Goal: Task Accomplishment & Management: Complete application form

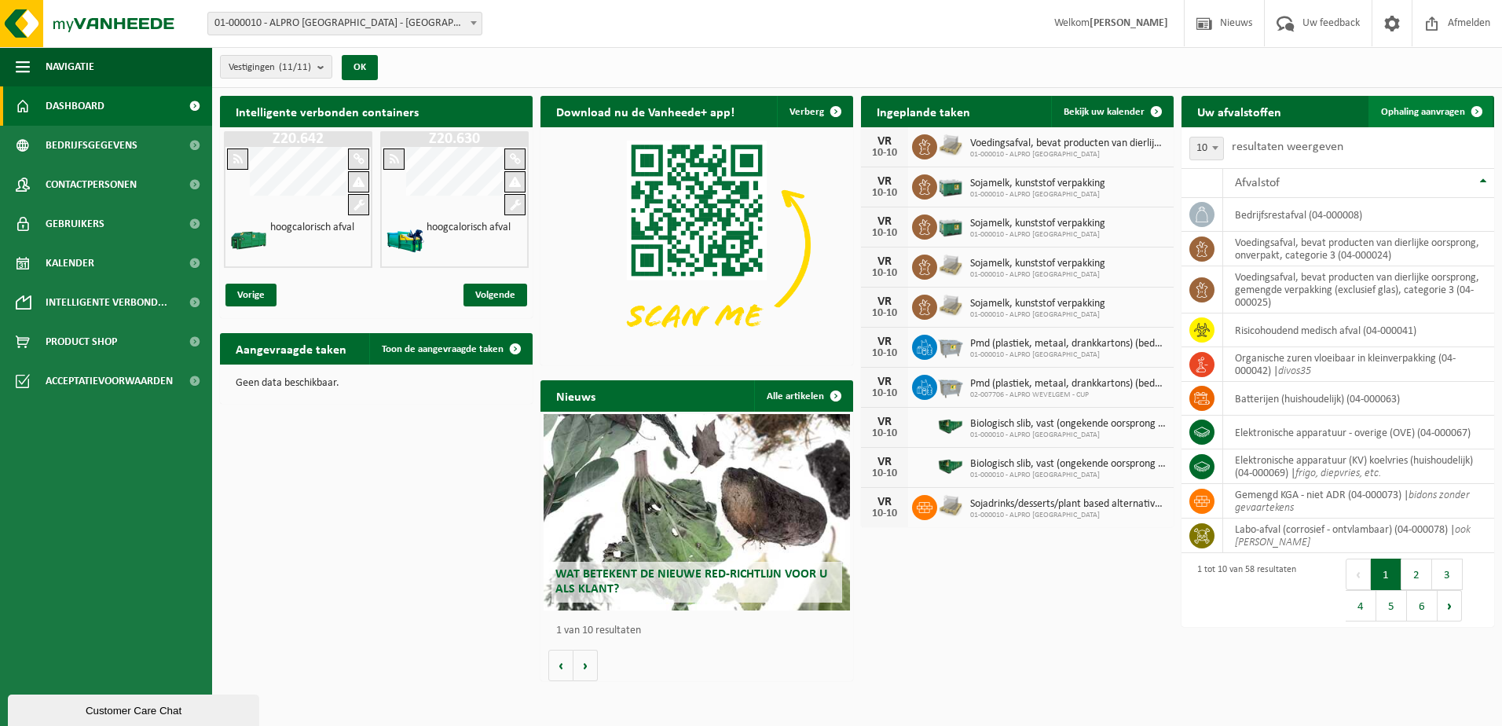
click at [1422, 109] on span "Ophaling aanvragen" at bounding box center [1423, 112] width 84 height 10
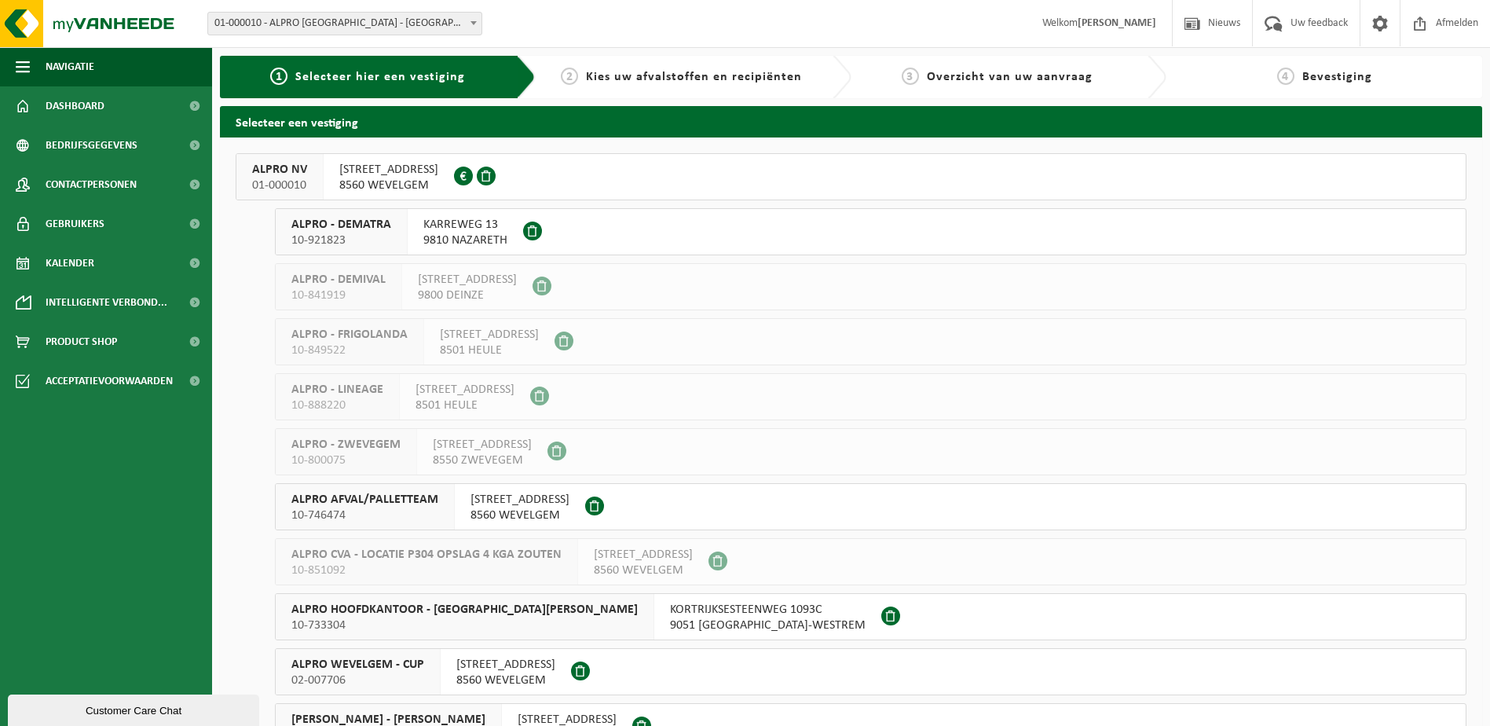
click at [419, 172] on span "VLAMINGSTRAAT 28" at bounding box center [388, 170] width 99 height 16
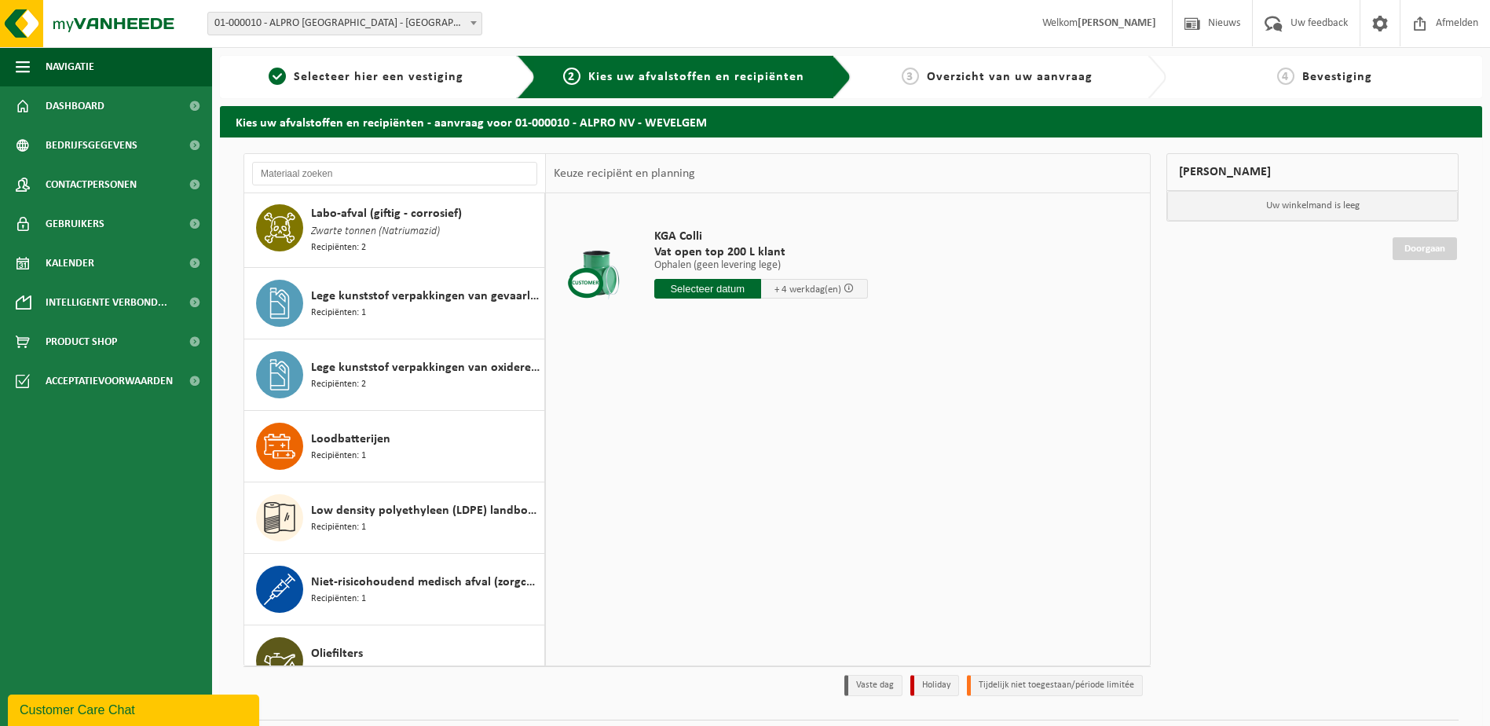
scroll to position [1100, 0]
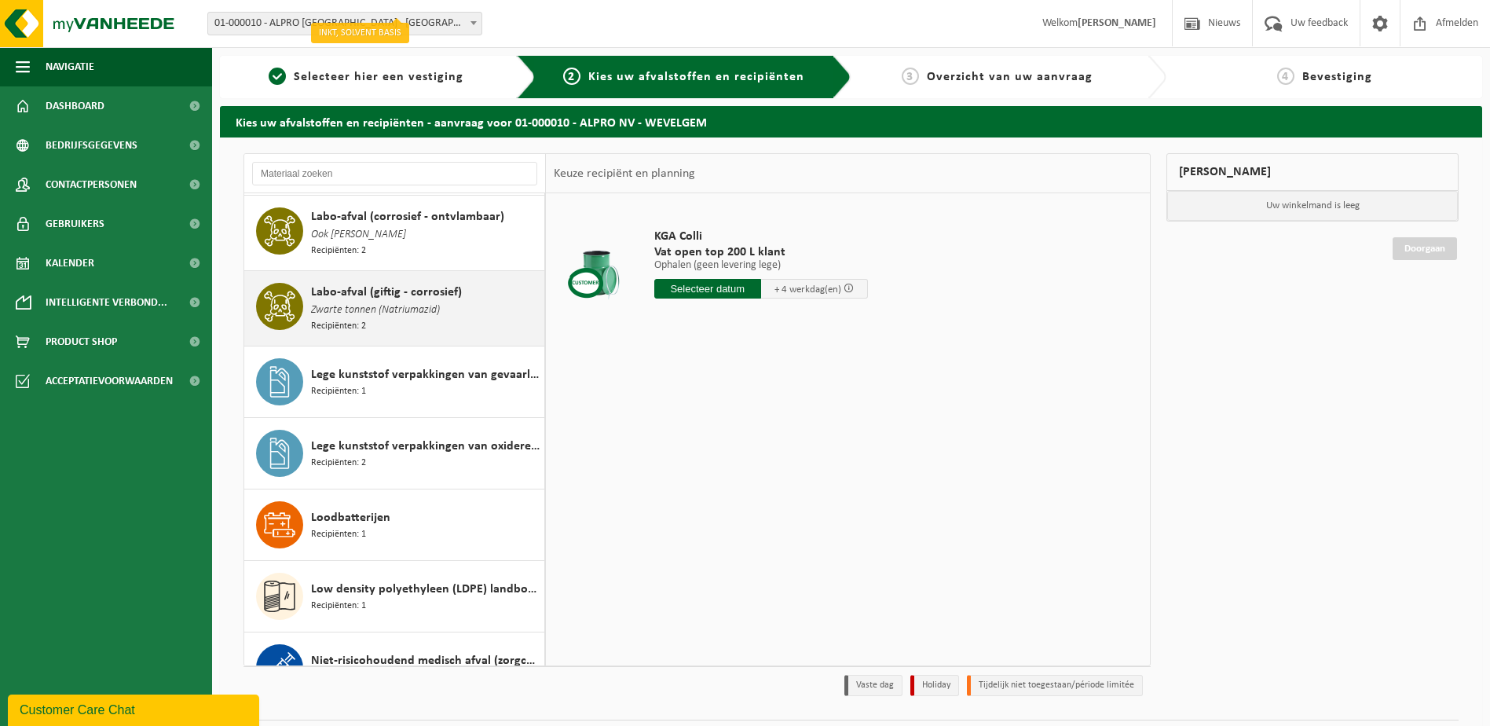
click at [382, 307] on div "Labo-afval (giftig - corrosief) Zwarte tonnen (Natriumazid) Recipiënten: 2" at bounding box center [425, 308] width 229 height 51
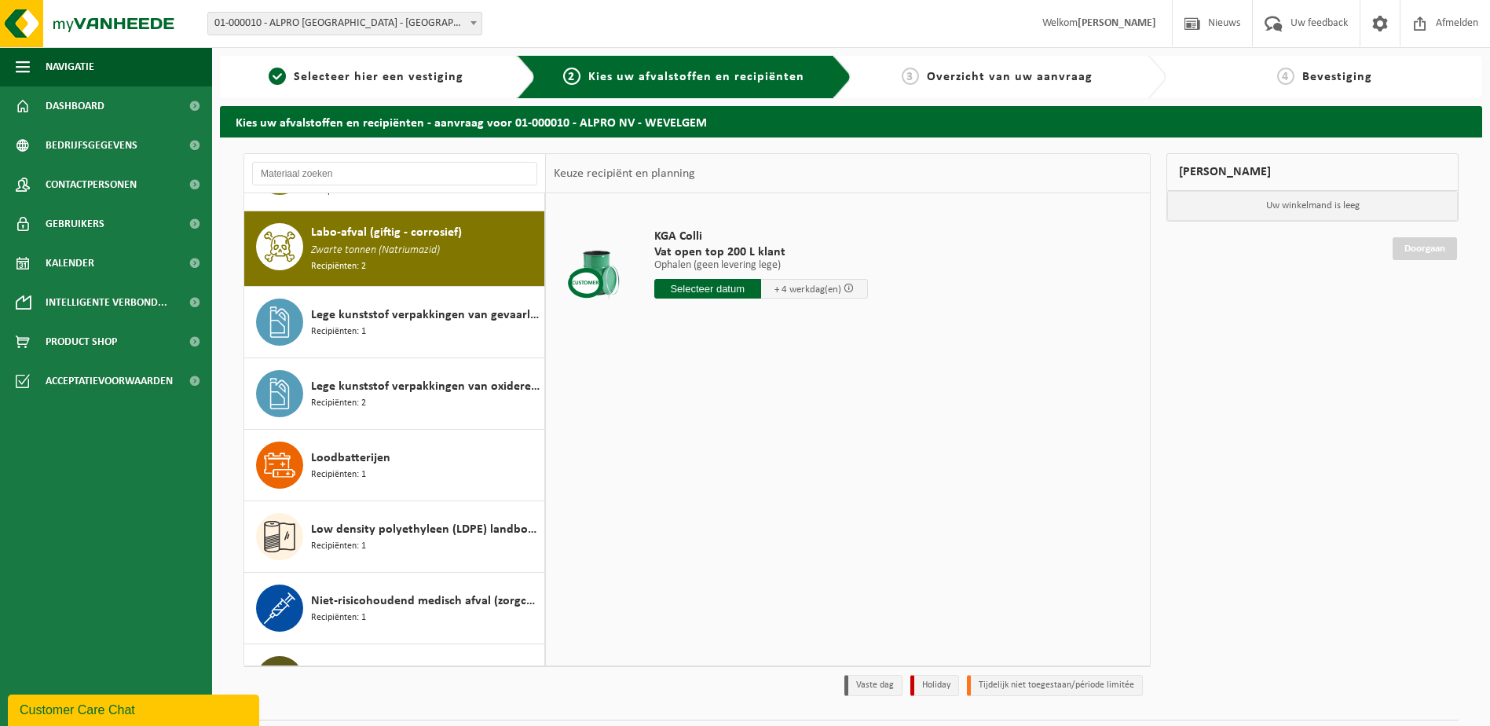
scroll to position [1165, 0]
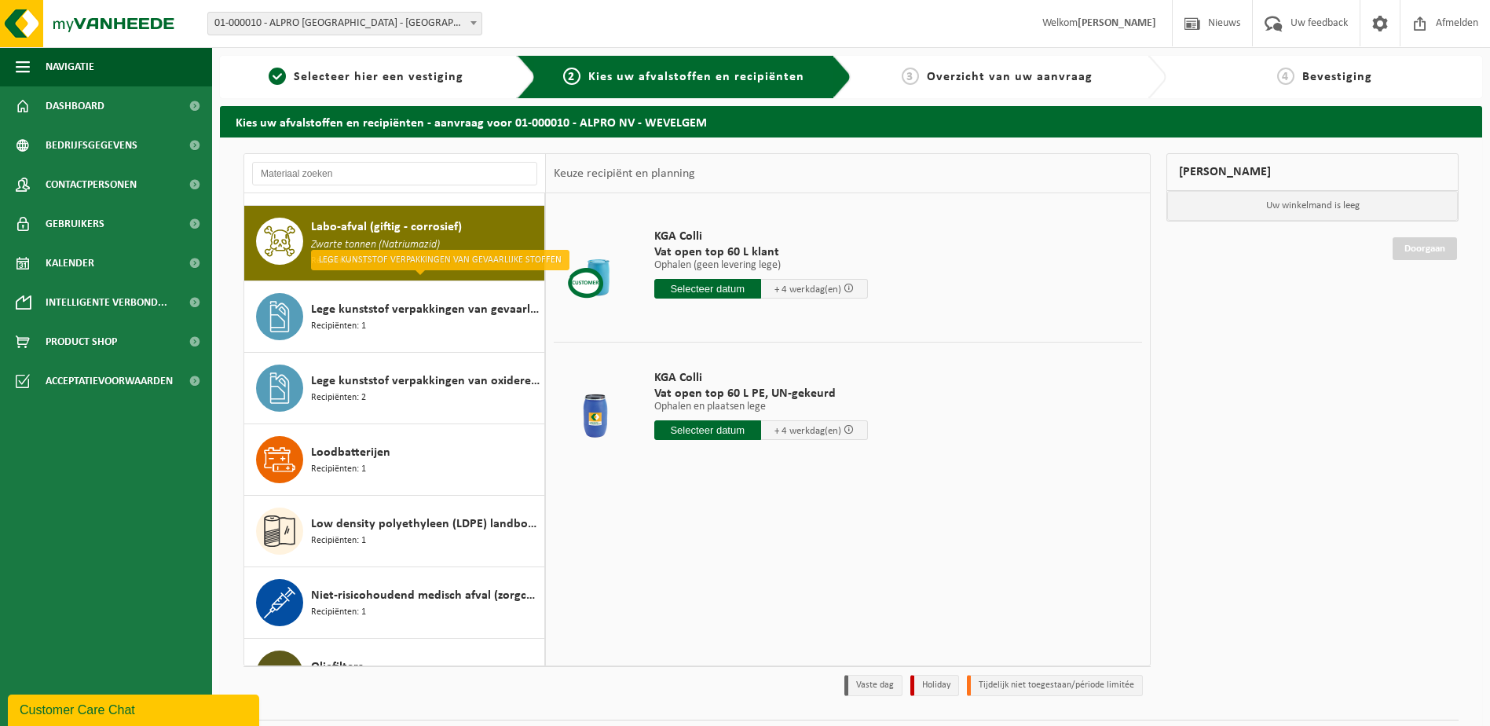
click at [727, 423] on input "text" at bounding box center [707, 430] width 107 height 20
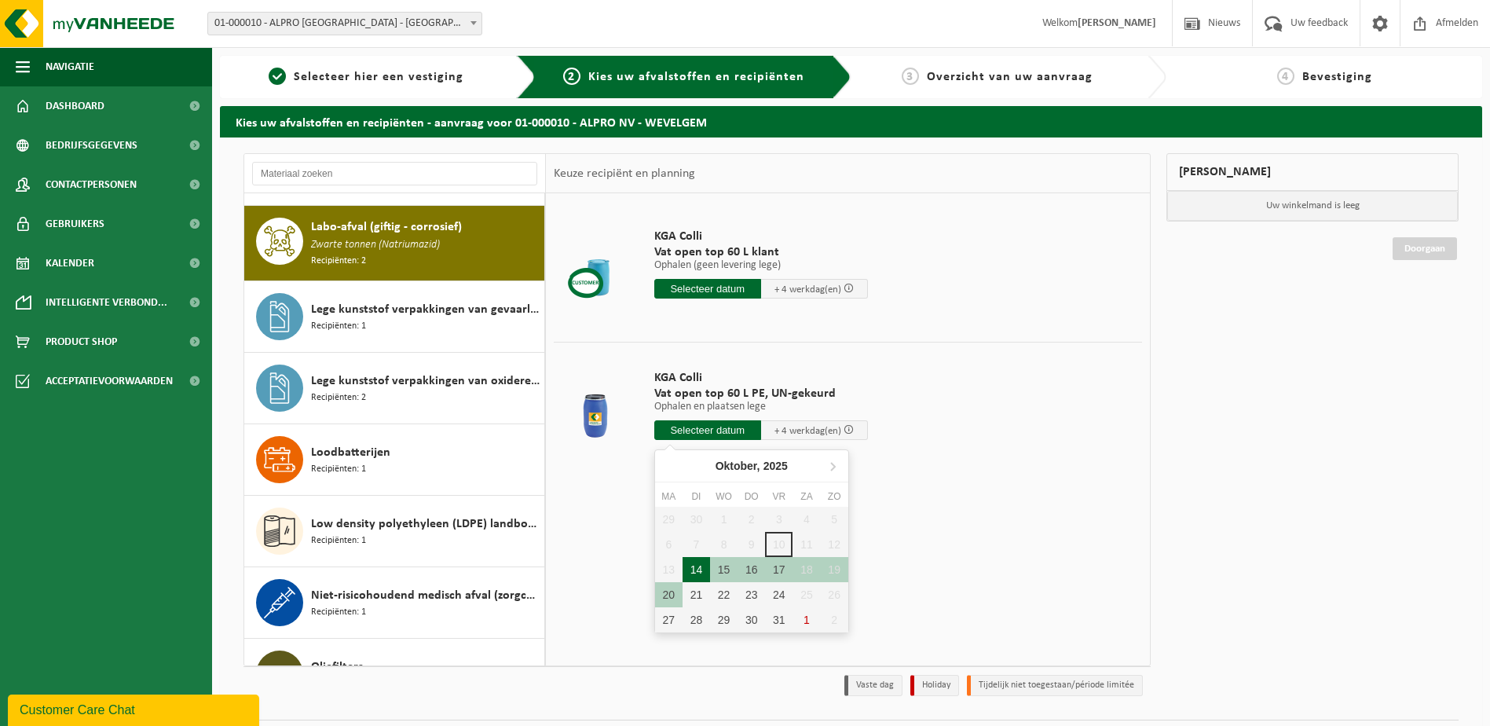
click at [691, 571] on div "14" at bounding box center [695, 569] width 27 height 25
type input "Van 2025-10-14"
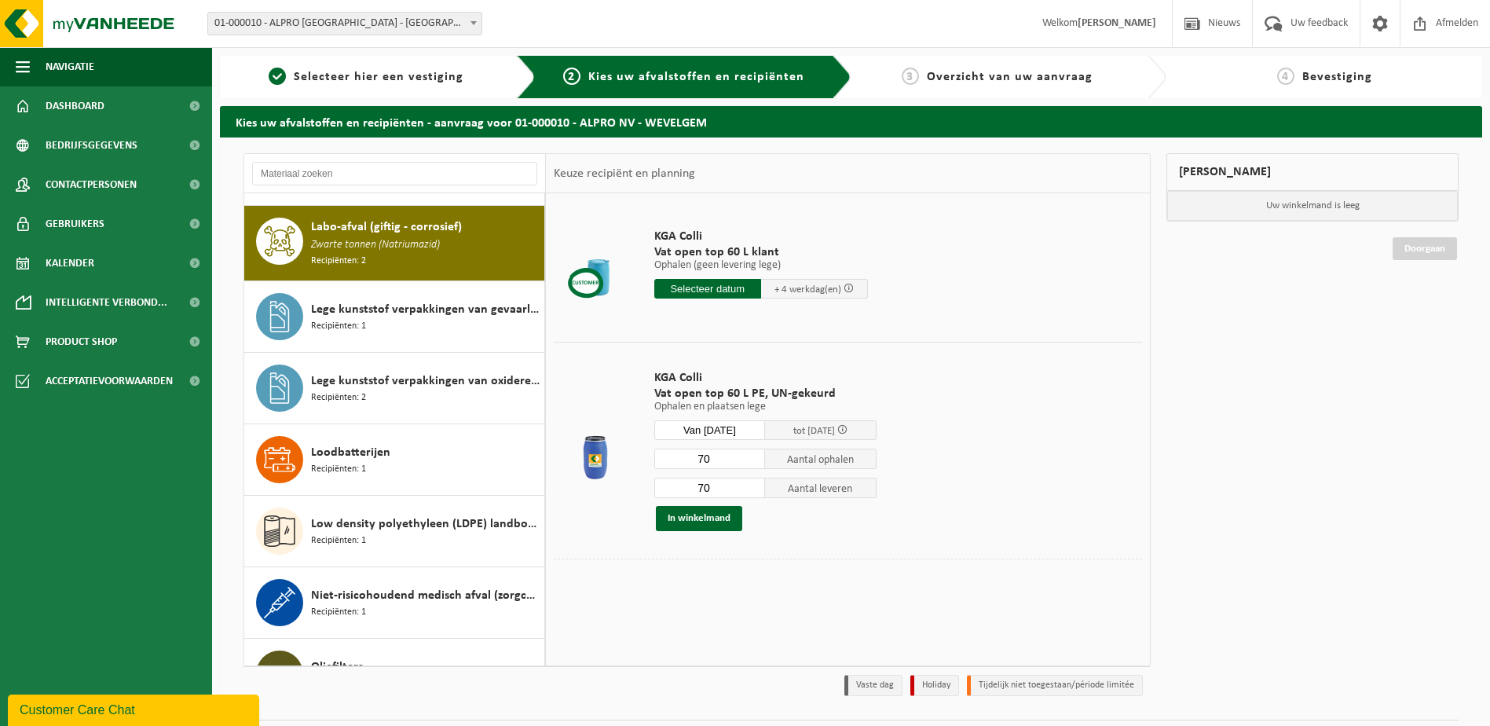
drag, startPoint x: 723, startPoint y: 455, endPoint x: 693, endPoint y: 455, distance: 30.6
click at [693, 455] on input "70" at bounding box center [710, 458] width 112 height 20
type input "6"
drag, startPoint x: 717, startPoint y: 481, endPoint x: 688, endPoint y: 487, distance: 29.6
click at [688, 487] on input "70" at bounding box center [710, 488] width 112 height 20
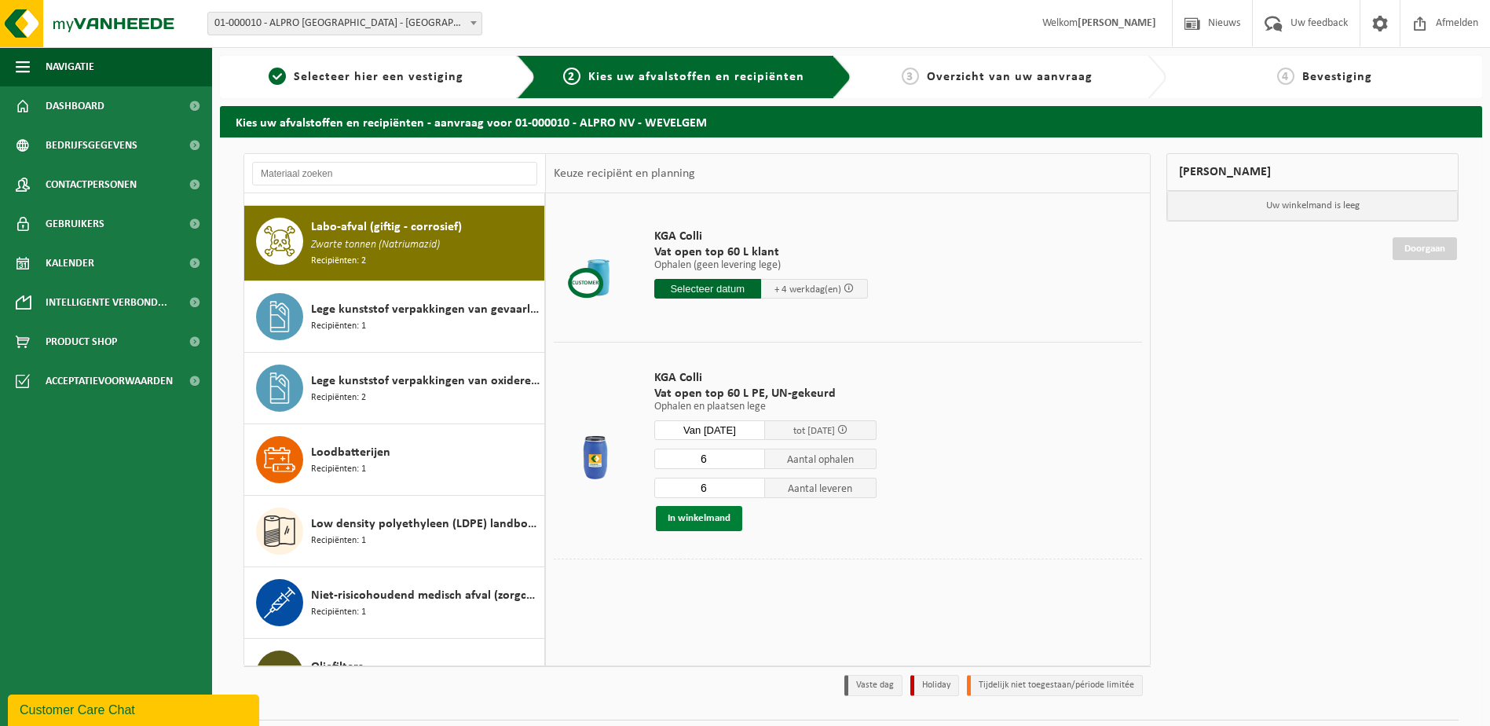
type input "6"
click at [708, 521] on button "In winkelmand" at bounding box center [699, 518] width 86 height 25
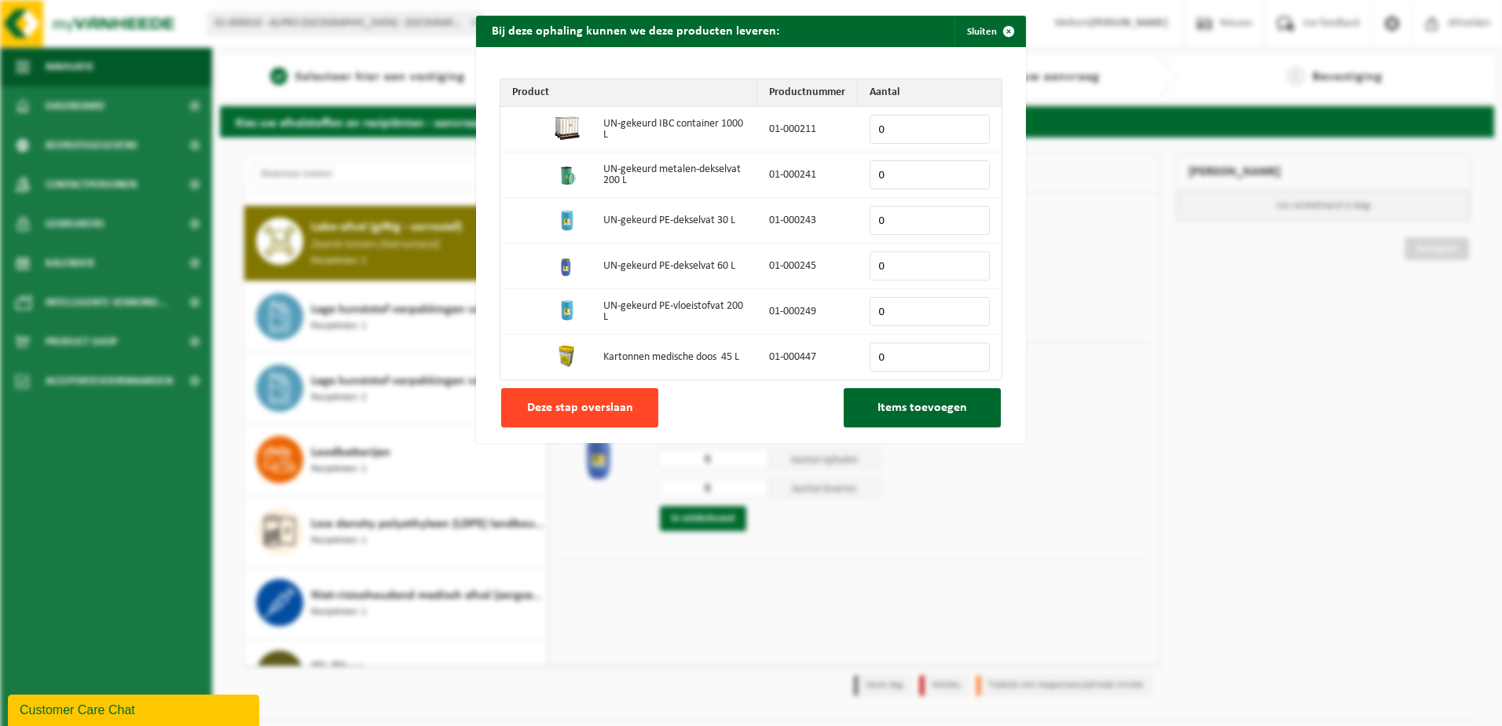
click at [609, 396] on button "Deze stap overslaan" at bounding box center [579, 407] width 157 height 39
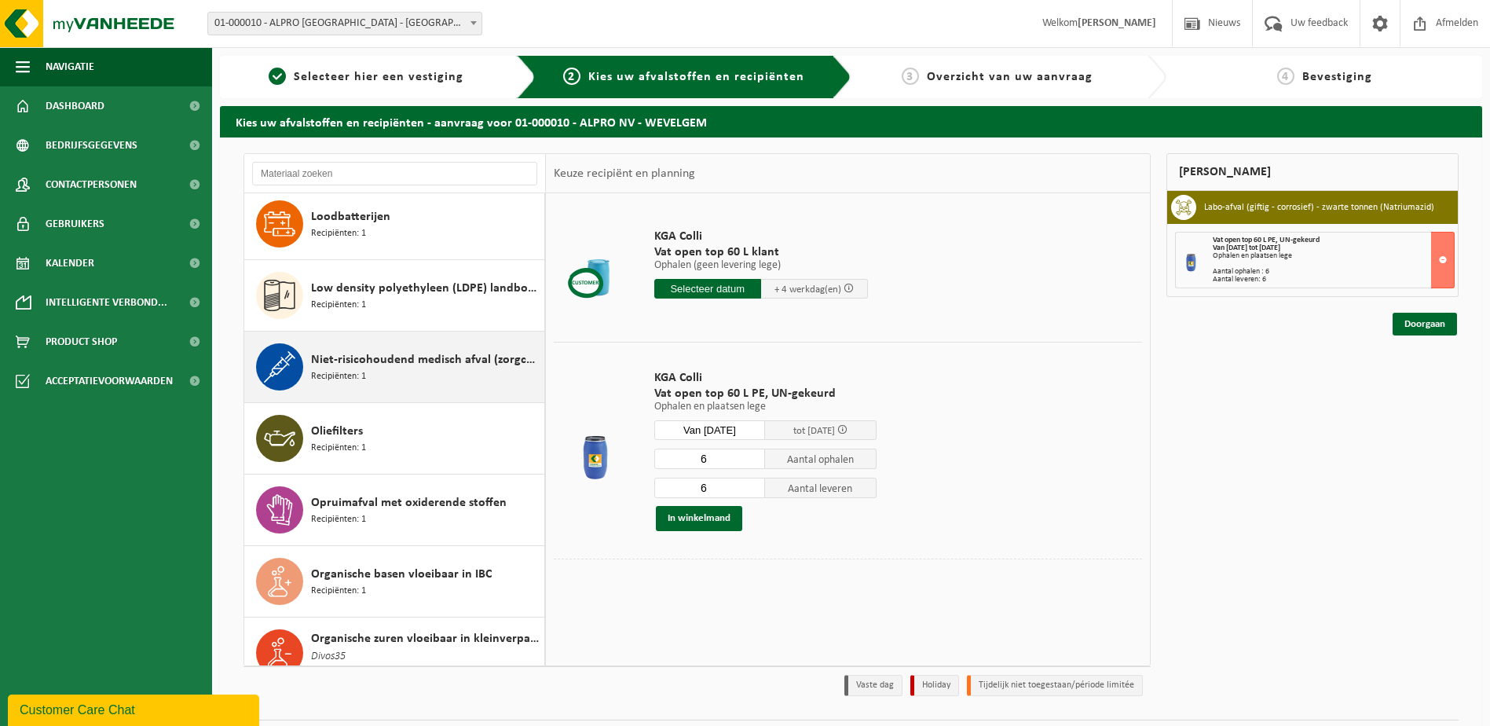
click at [366, 357] on div "Niet-risicohoudend medisch afval (zorgcentra) Recipiënten: 1" at bounding box center [425, 366] width 229 height 47
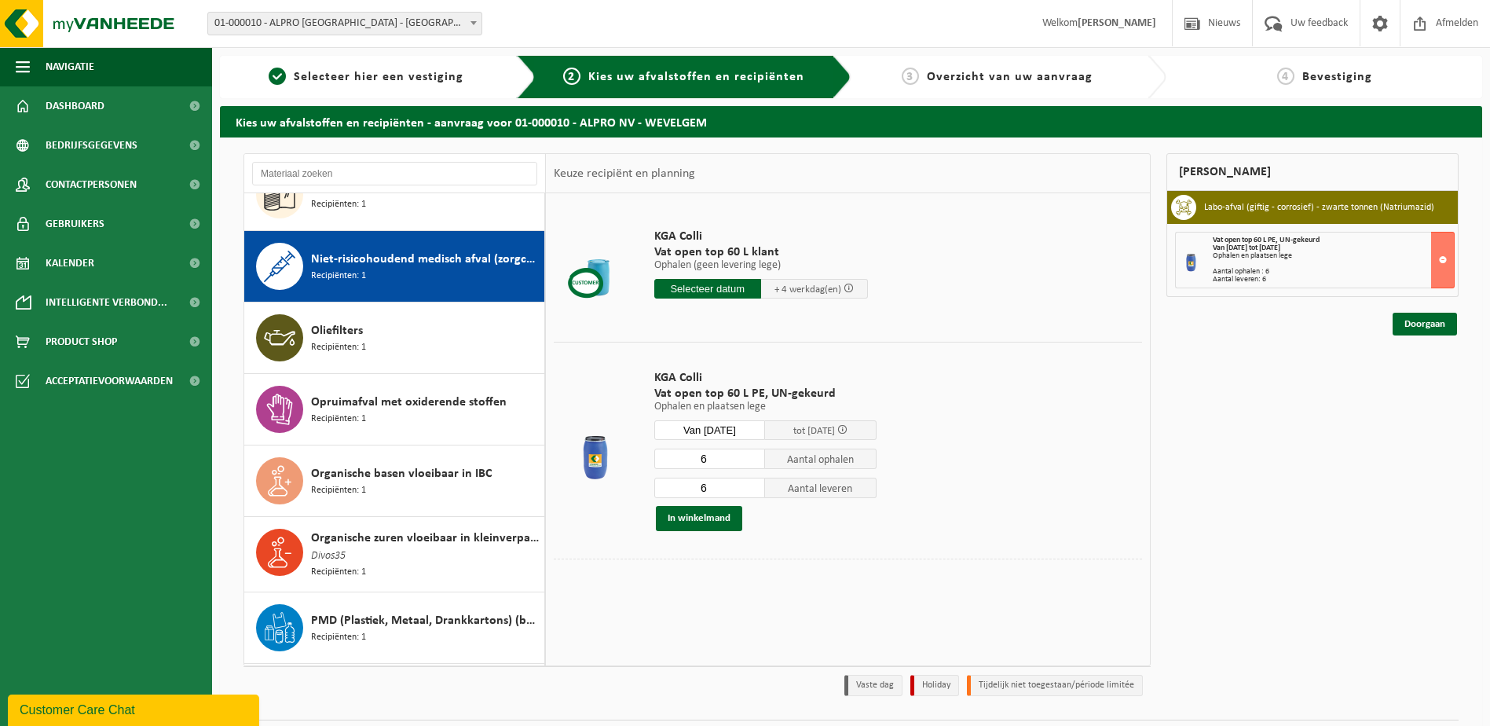
scroll to position [1524, 0]
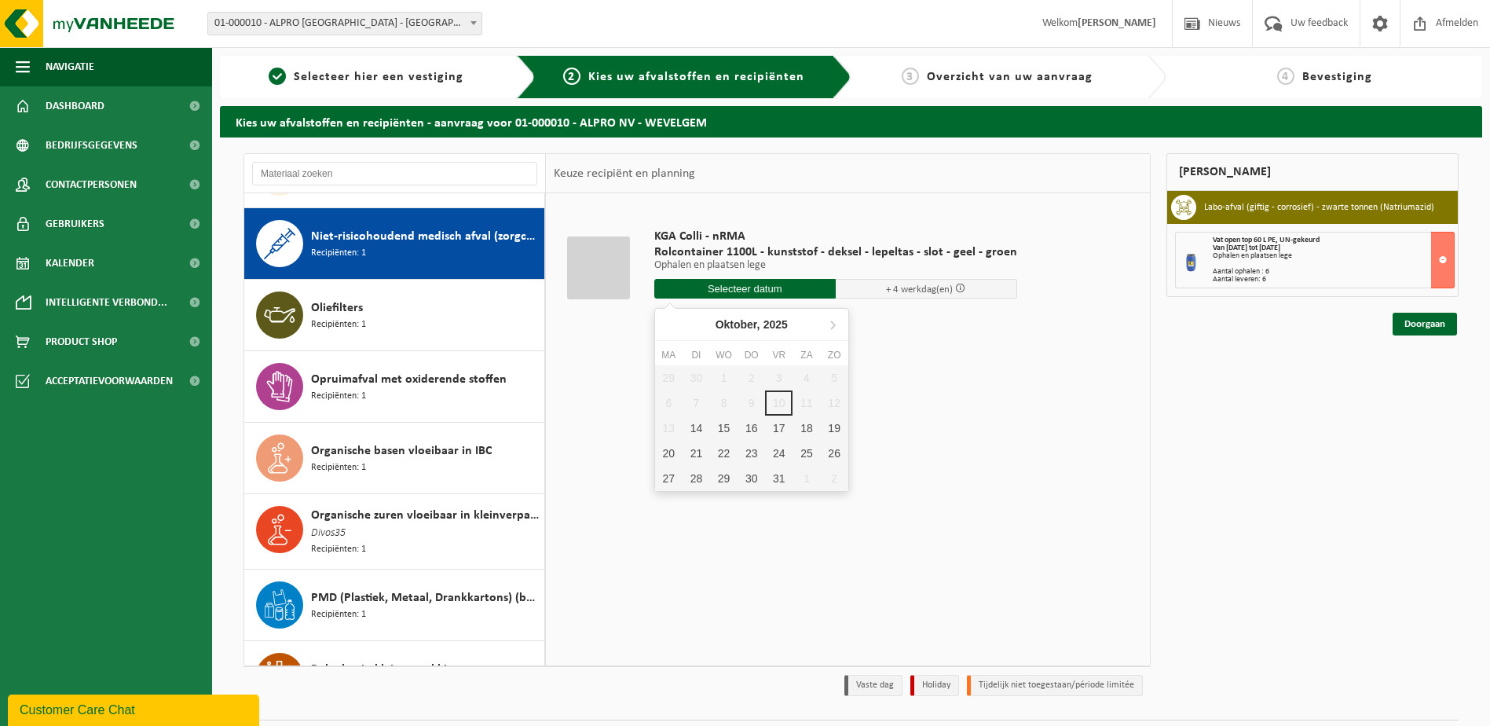
click at [769, 285] on input "text" at bounding box center [744, 289] width 181 height 20
click at [690, 420] on div "14" at bounding box center [695, 427] width 27 height 25
type input "Van 2025-10-14"
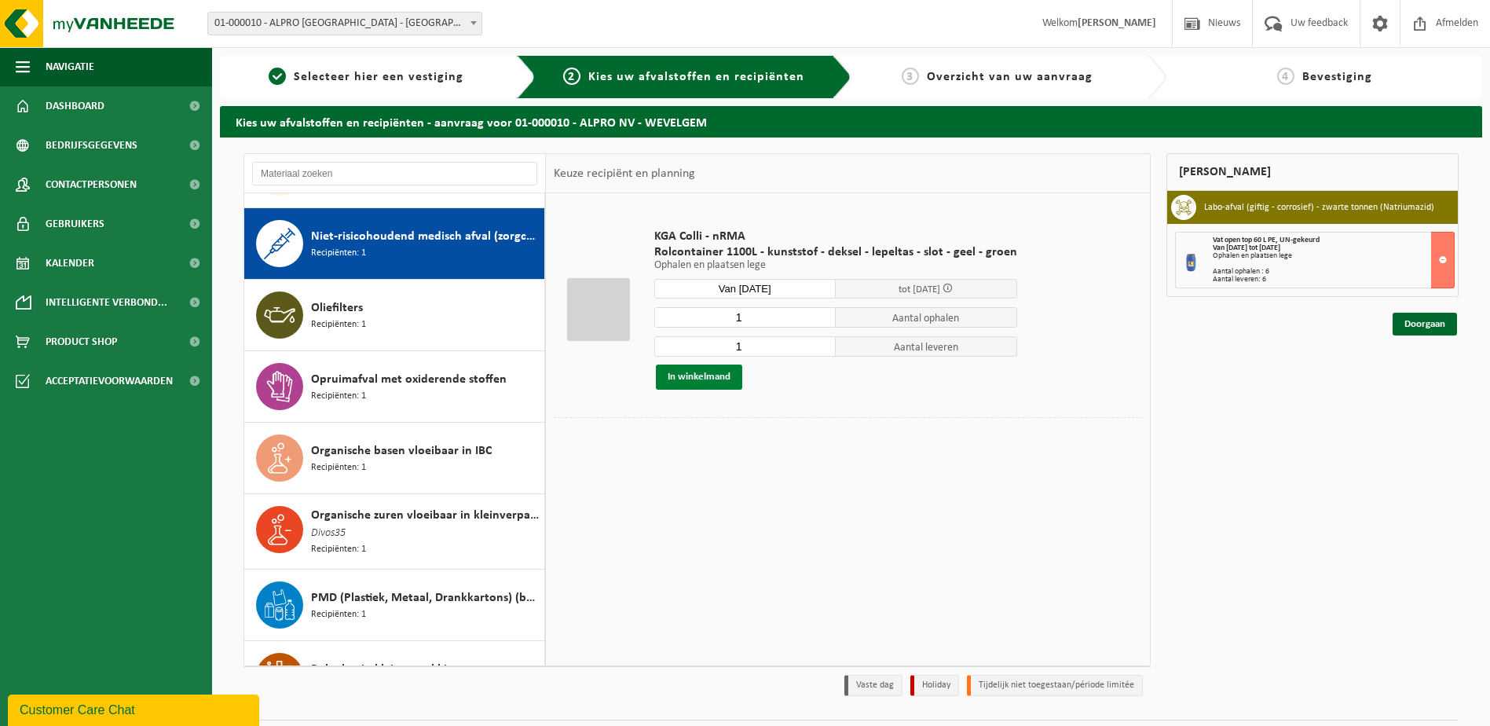
click at [700, 382] on button "In winkelmand" at bounding box center [699, 376] width 86 height 25
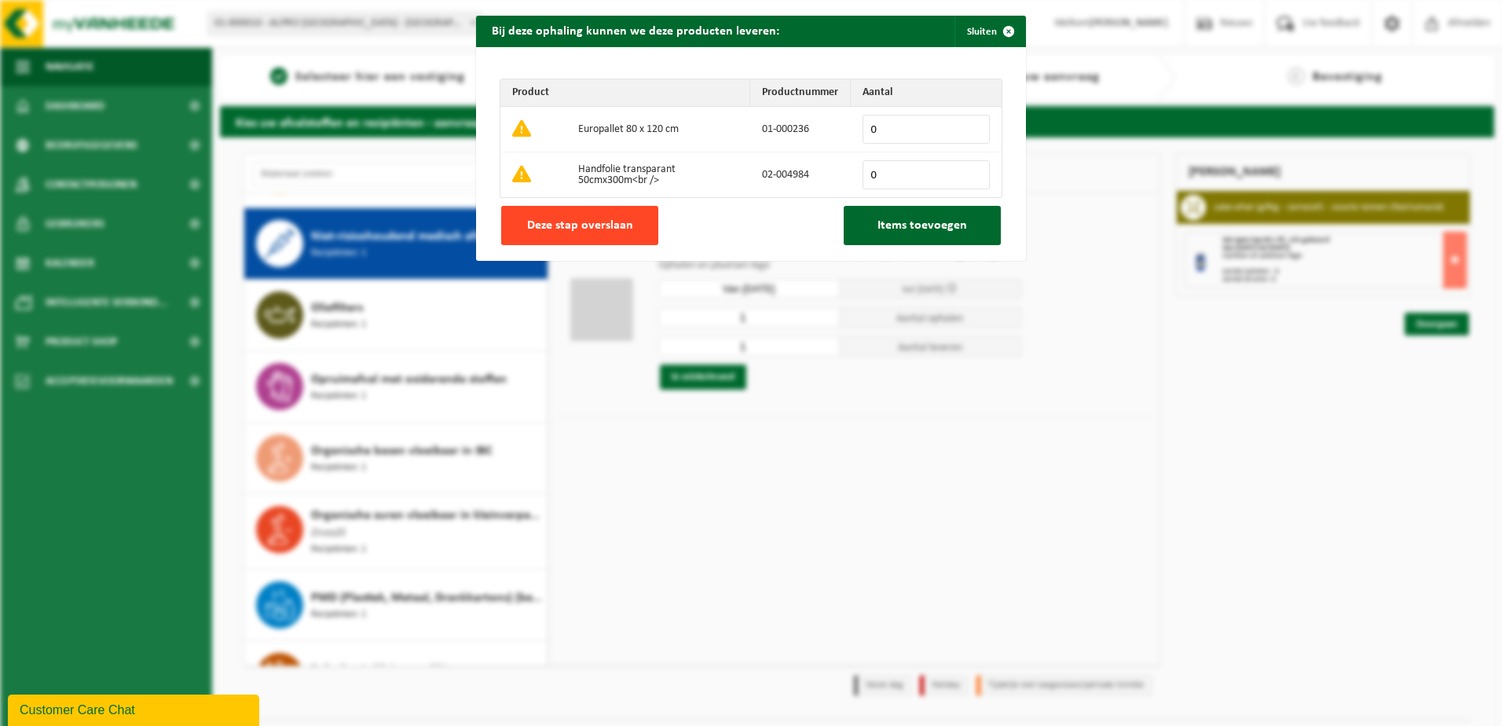
click at [622, 232] on button "Deze stap overslaan" at bounding box center [579, 225] width 157 height 39
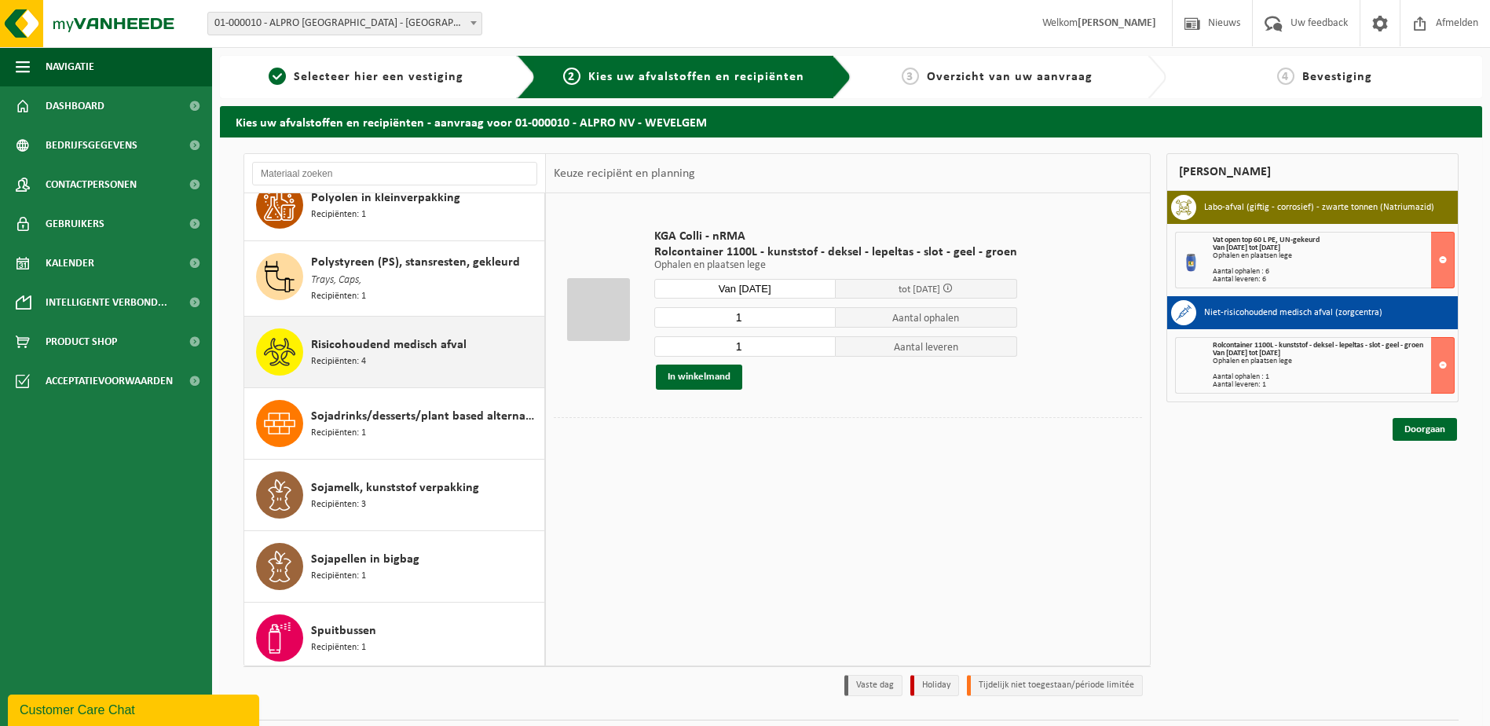
click at [357, 335] on span "Risicohoudend medisch afval" at bounding box center [389, 344] width 156 height 19
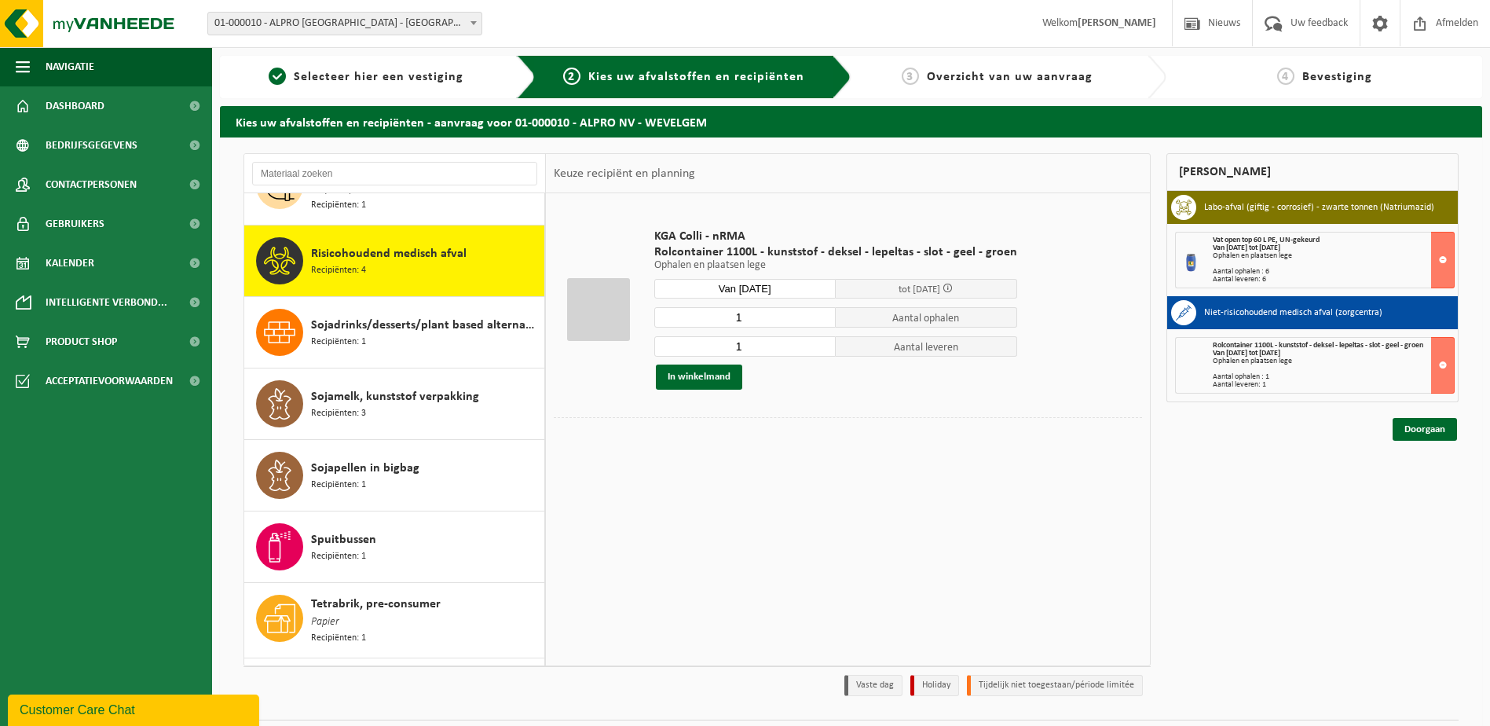
scroll to position [2099, 0]
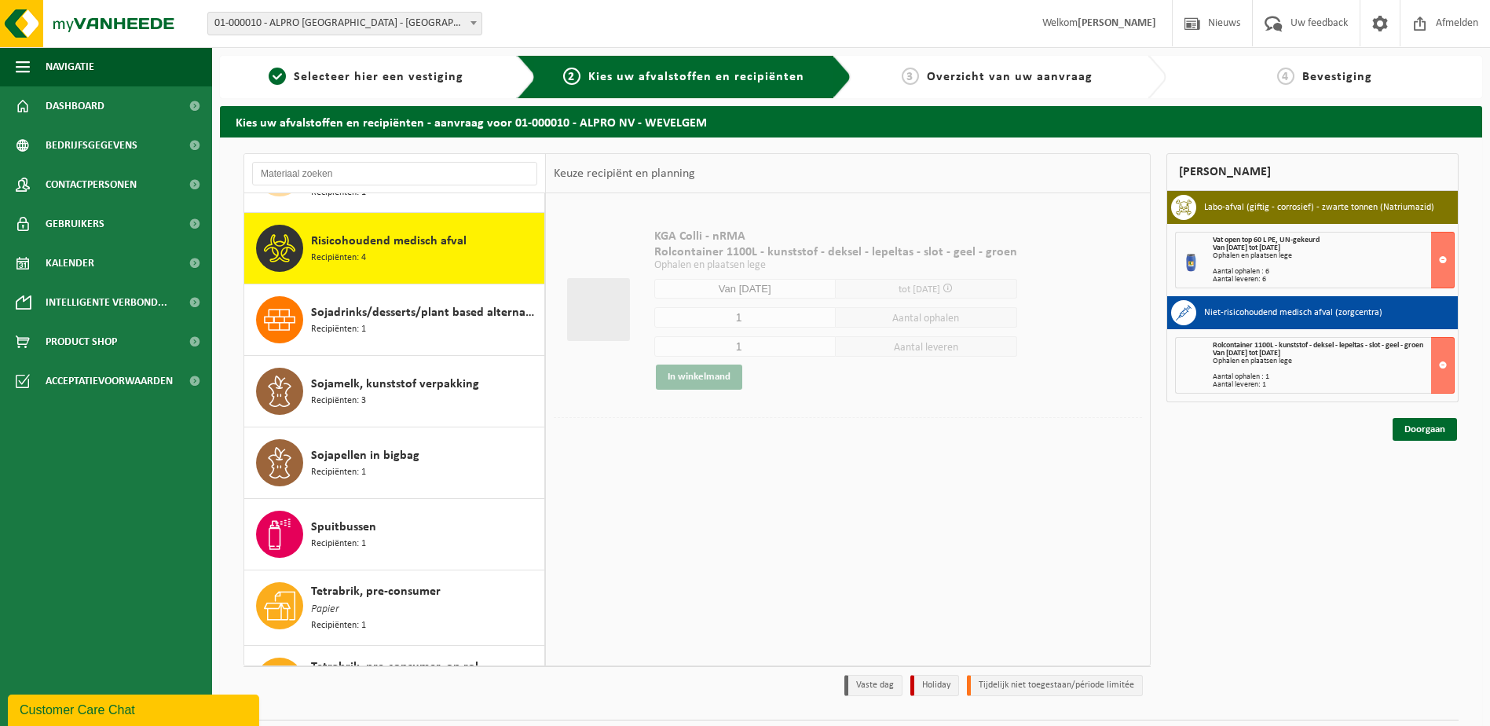
click at [397, 231] on div "Risicohoudend medisch afval Recipiënten: 4" at bounding box center [425, 248] width 229 height 47
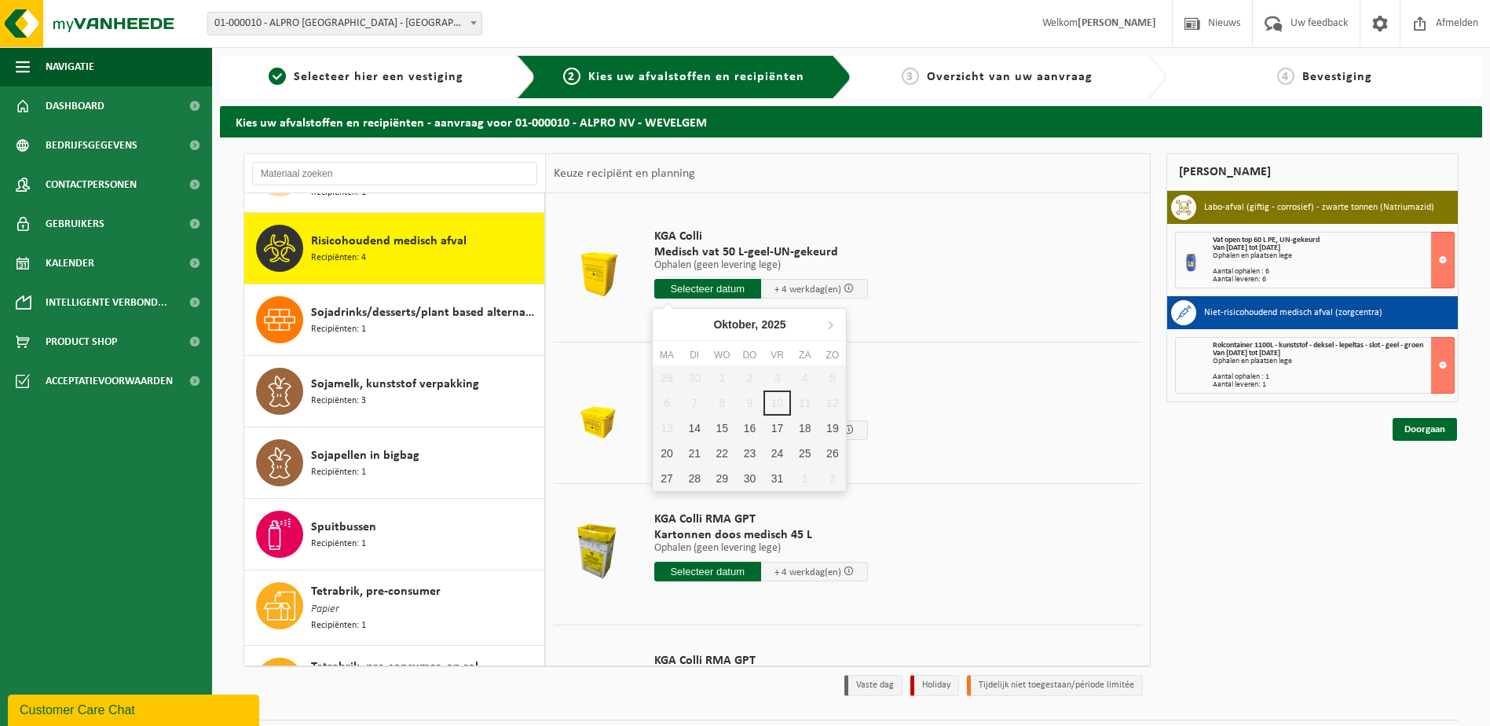
click at [718, 286] on input "text" at bounding box center [707, 289] width 107 height 20
click at [696, 429] on div "14" at bounding box center [694, 427] width 27 height 25
type input "Van 2025-10-14"
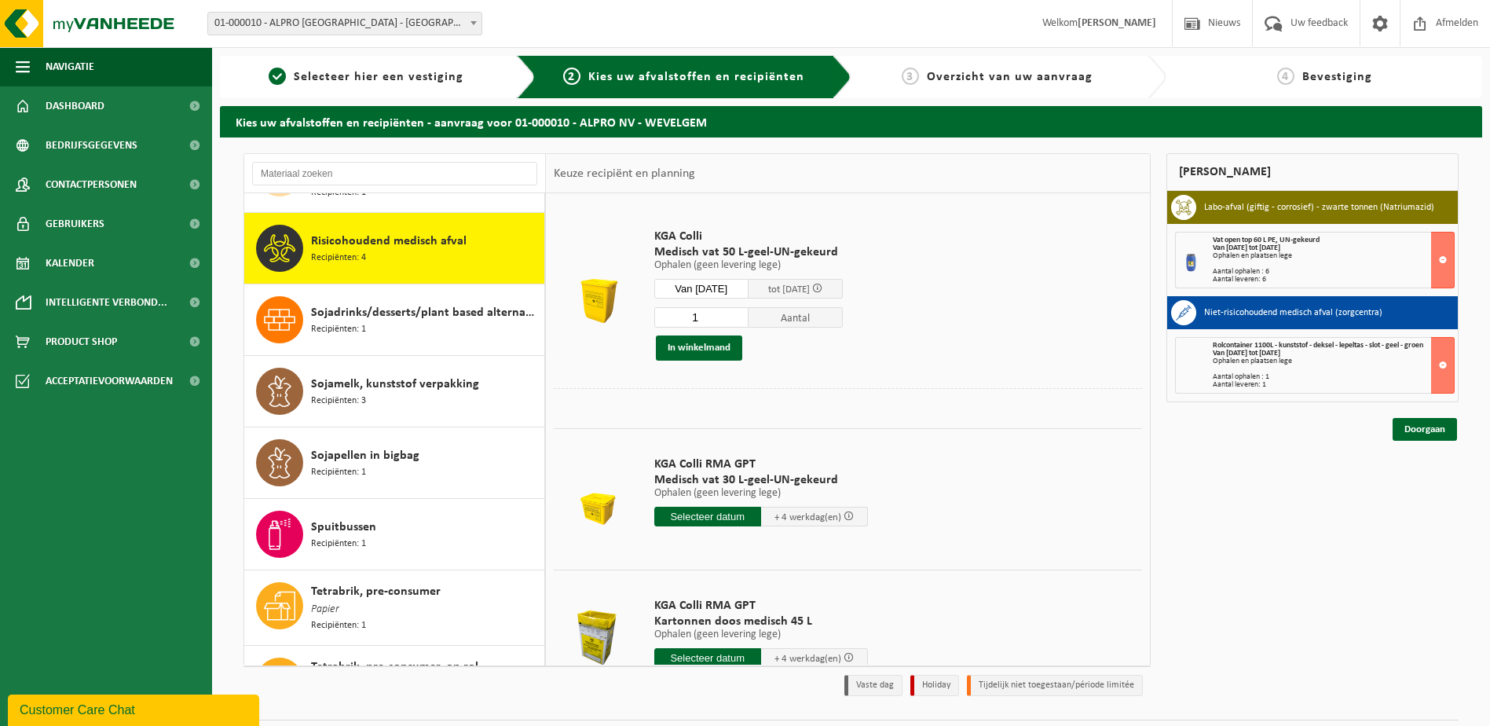
drag, startPoint x: 726, startPoint y: 316, endPoint x: 690, endPoint y: 315, distance: 35.4
click at [690, 315] on input "1" at bounding box center [701, 317] width 94 height 20
type input "8"
click at [715, 350] on button "In winkelmand" at bounding box center [699, 347] width 86 height 25
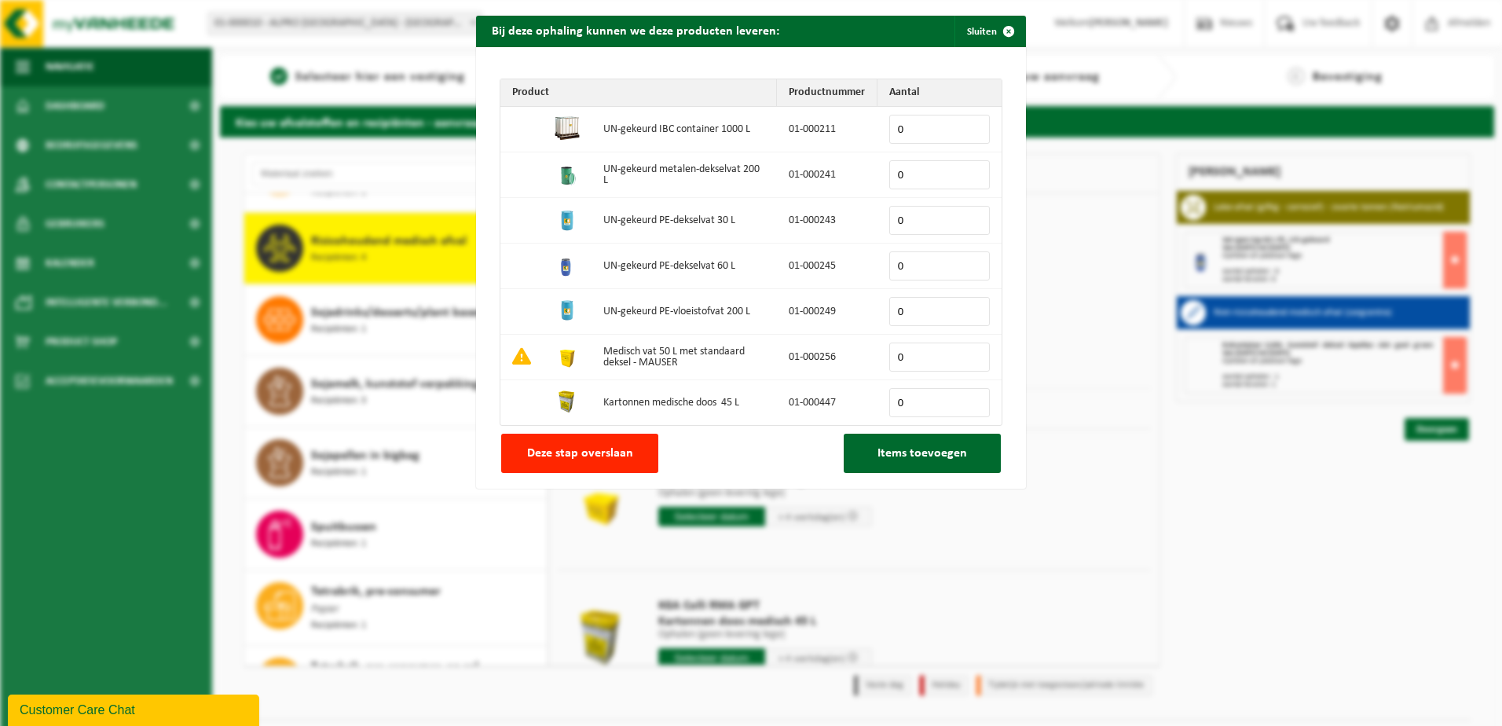
click at [902, 356] on input "0" at bounding box center [939, 356] width 101 height 29
click at [921, 352] on input "0" at bounding box center [939, 356] width 101 height 29
type input "8"
click at [927, 442] on button "Items toevoegen" at bounding box center [921, 453] width 157 height 39
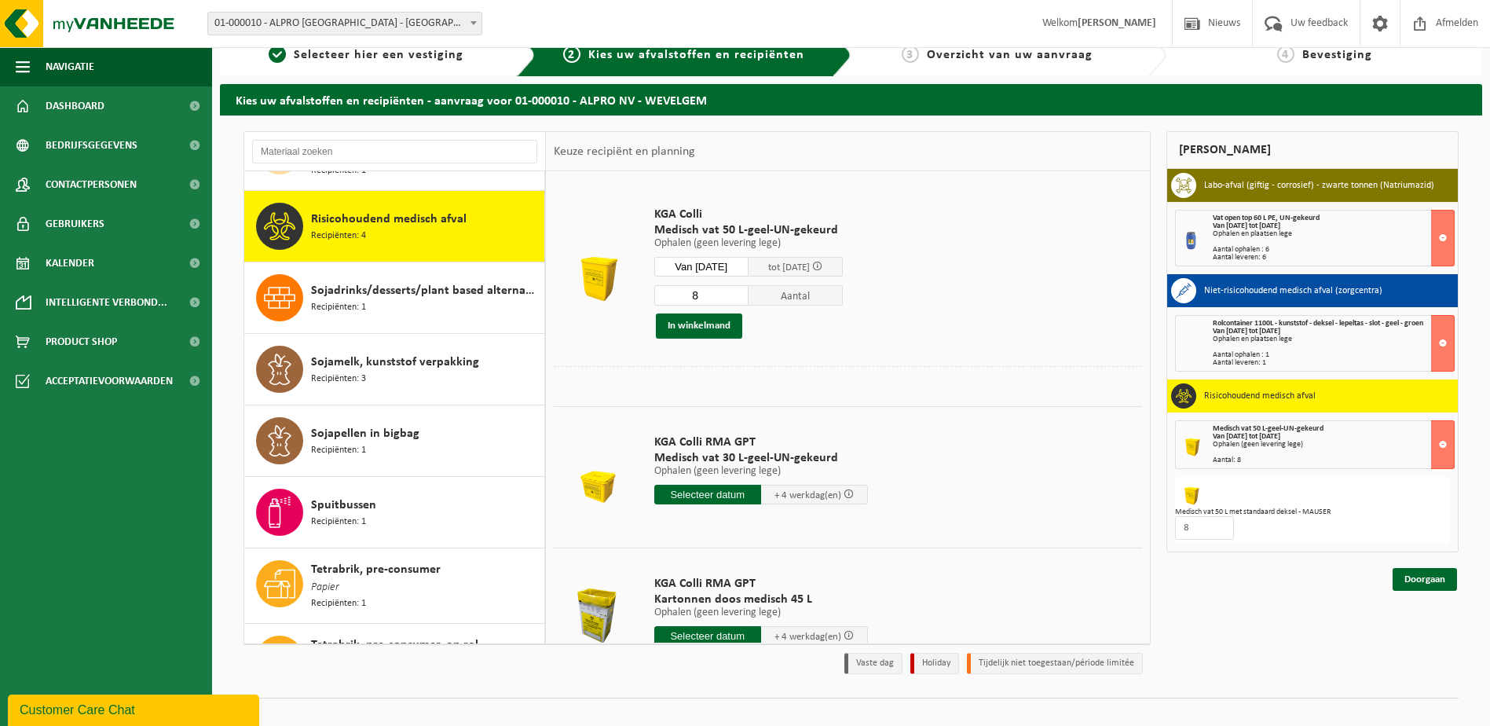
scroll to position [42, 0]
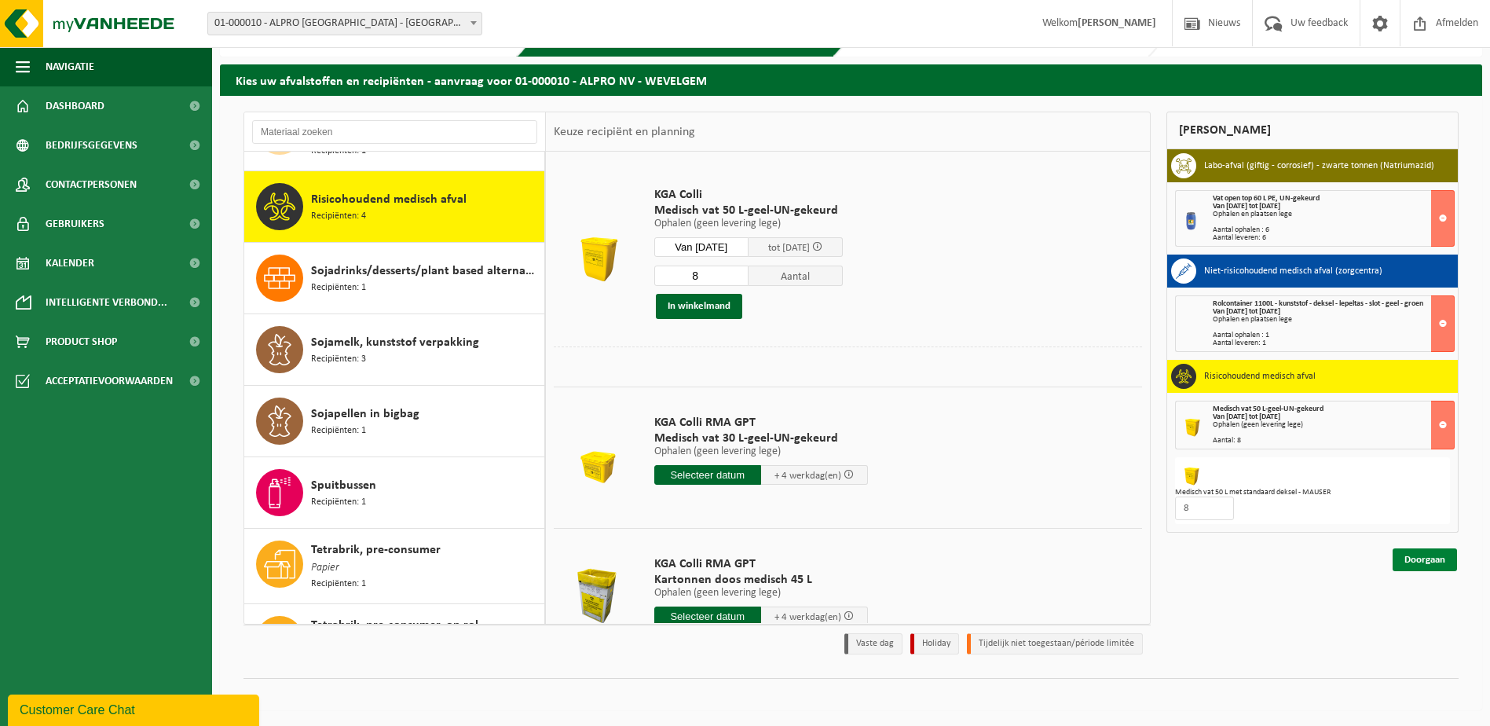
click at [1419, 555] on link "Doorgaan" at bounding box center [1424, 559] width 64 height 23
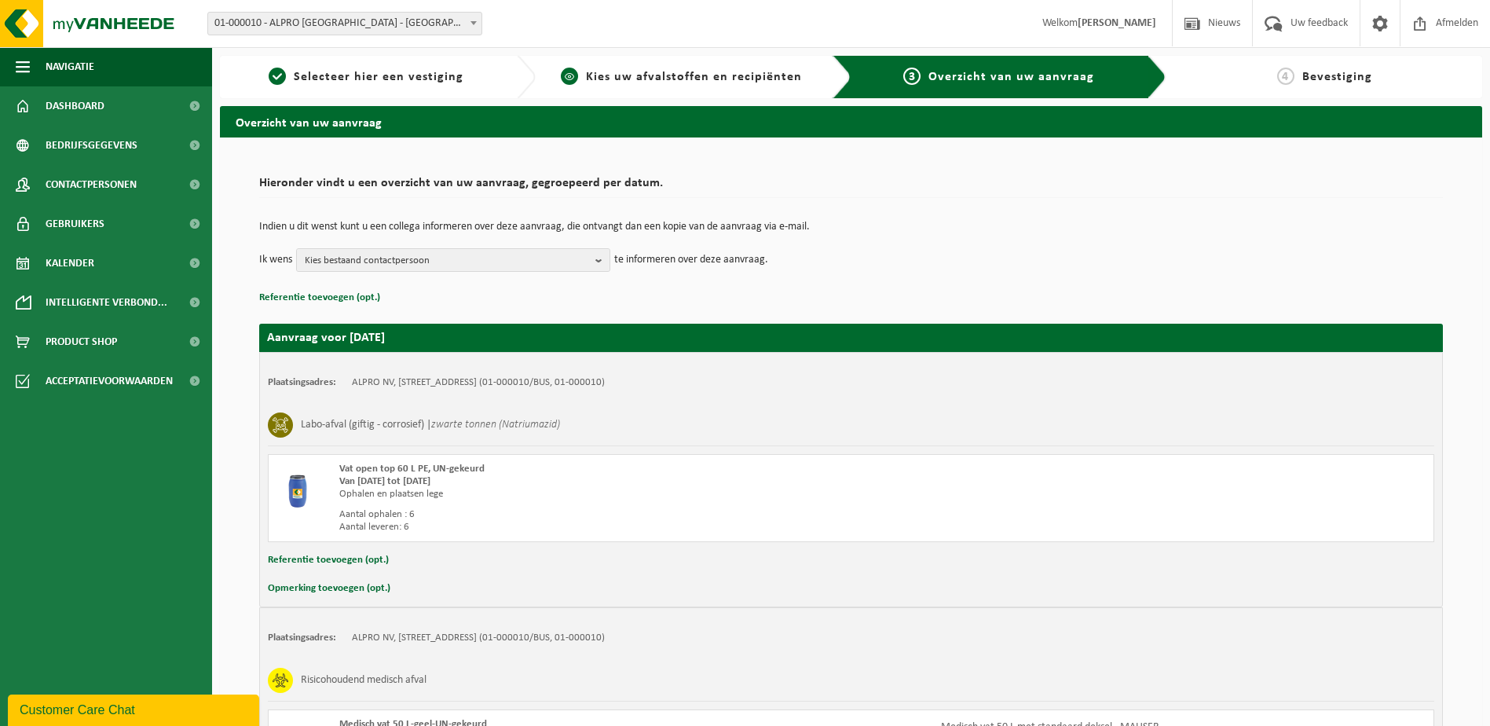
click at [667, 85] on link "2 Kies uw afvalstoffen en recipiënten" at bounding box center [681, 77] width 276 height 19
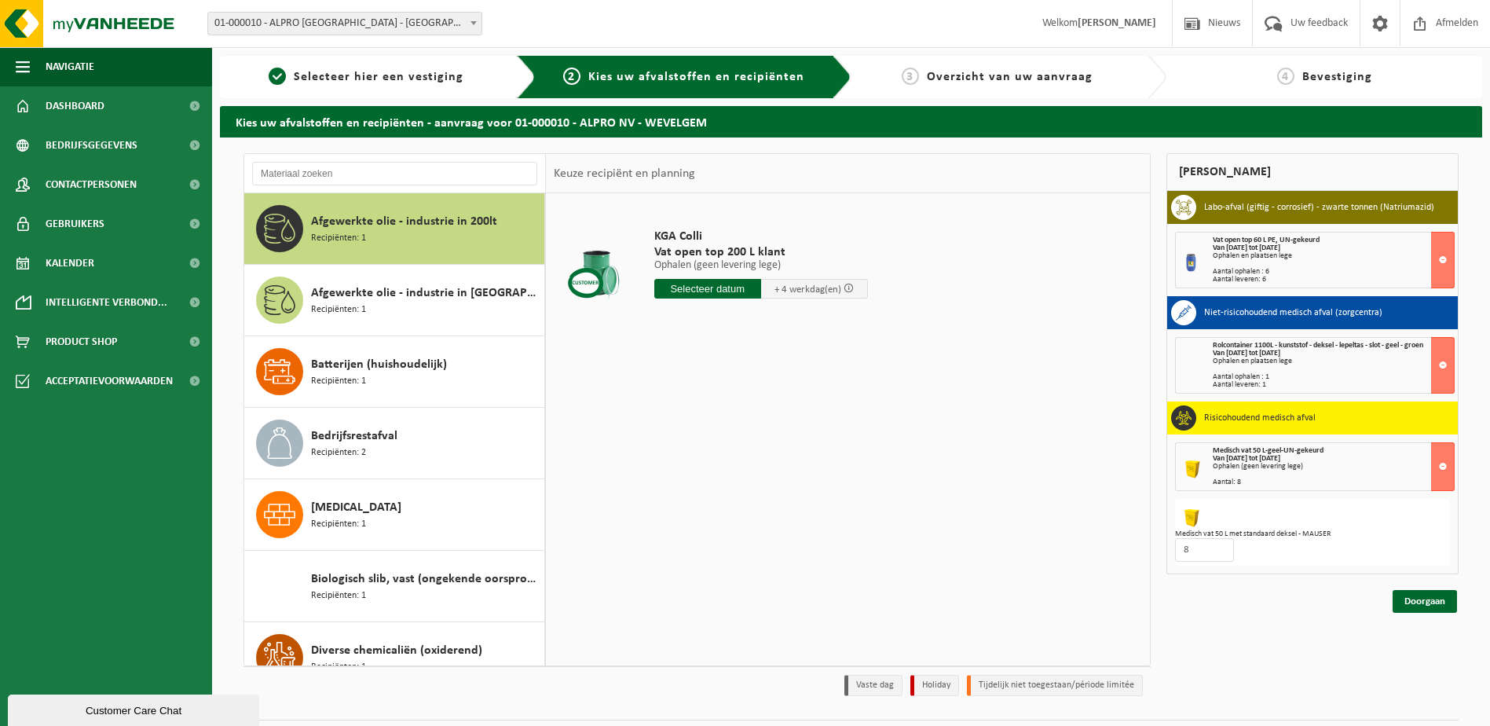
scroll to position [42, 0]
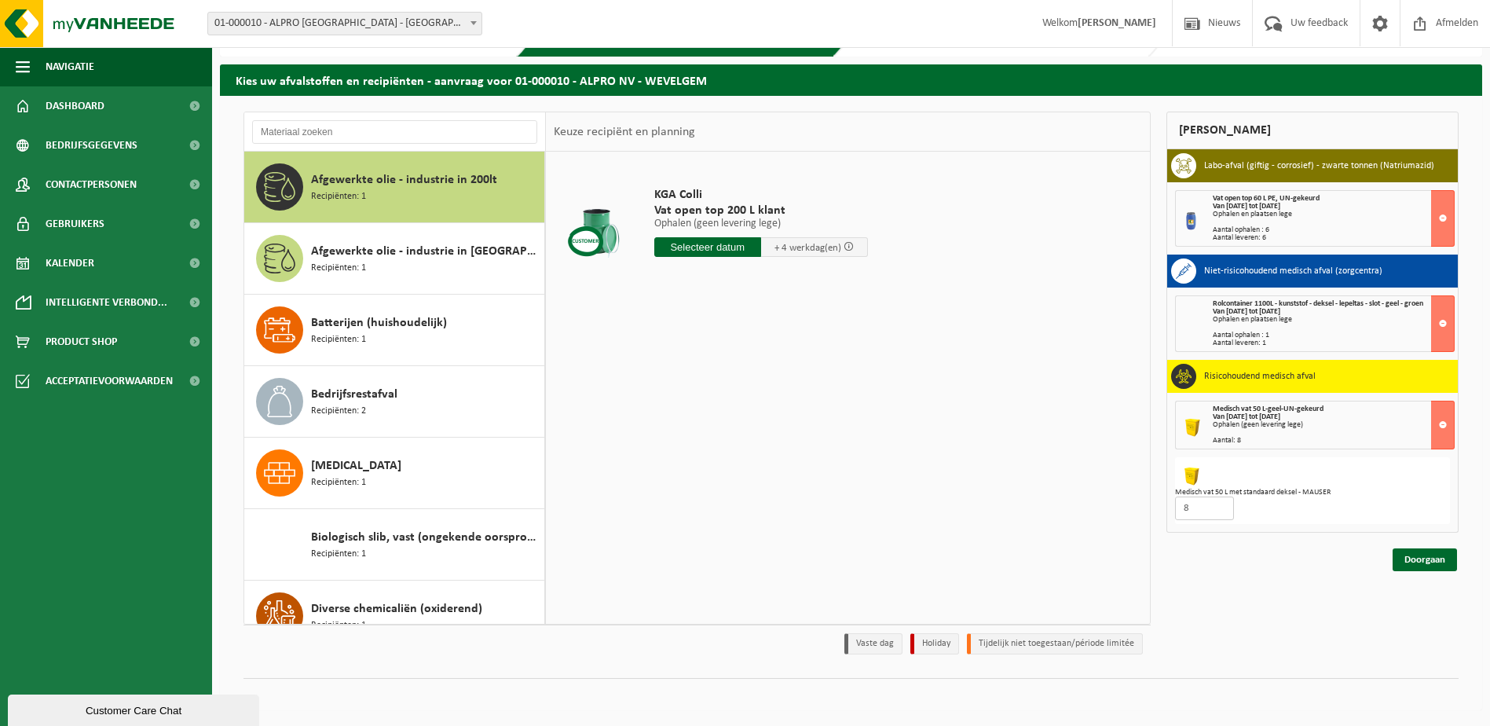
click at [1211, 502] on input "8" at bounding box center [1204, 508] width 59 height 24
click at [1220, 506] on input "9" at bounding box center [1204, 508] width 59 height 24
type input "10"
click at [1218, 507] on input "10" at bounding box center [1204, 508] width 59 height 24
click at [1414, 558] on link "Doorgaan" at bounding box center [1424, 559] width 64 height 23
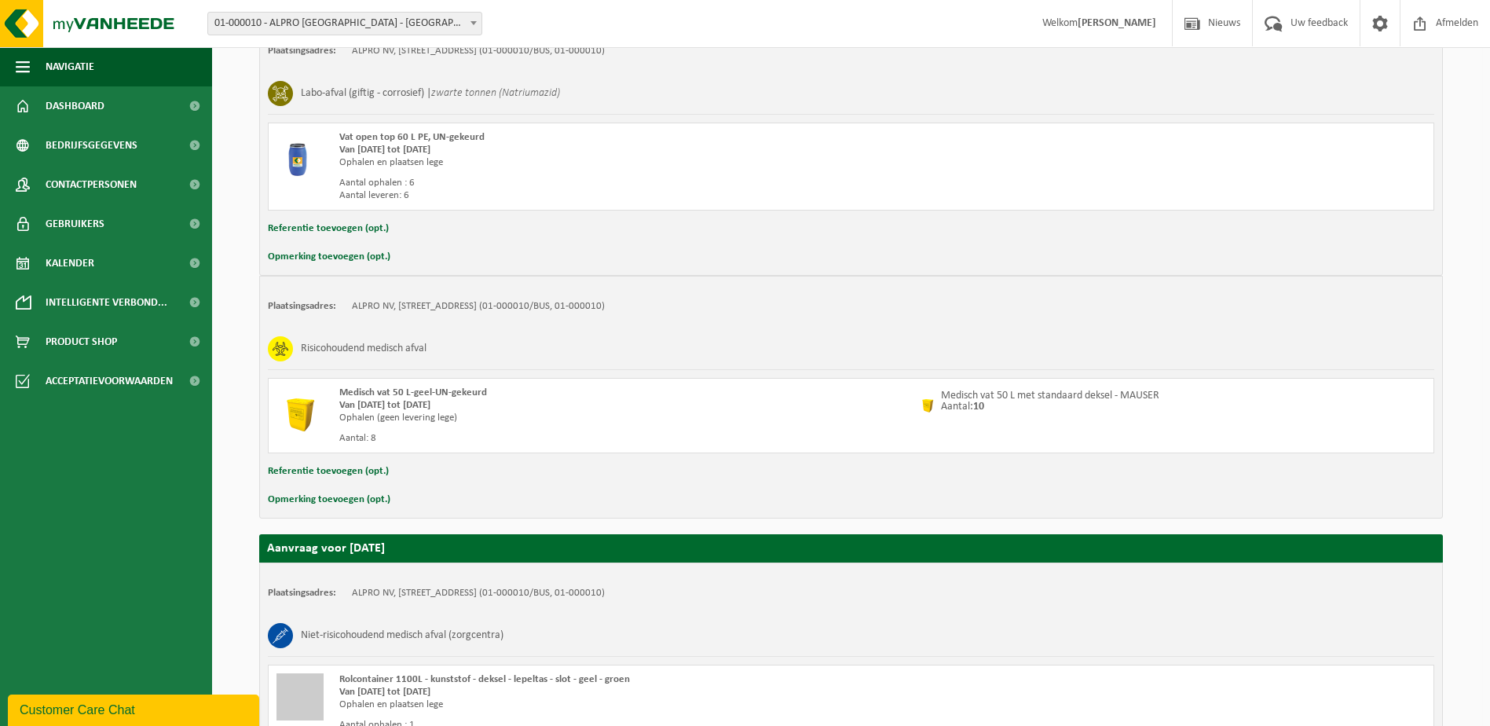
scroll to position [503, 0]
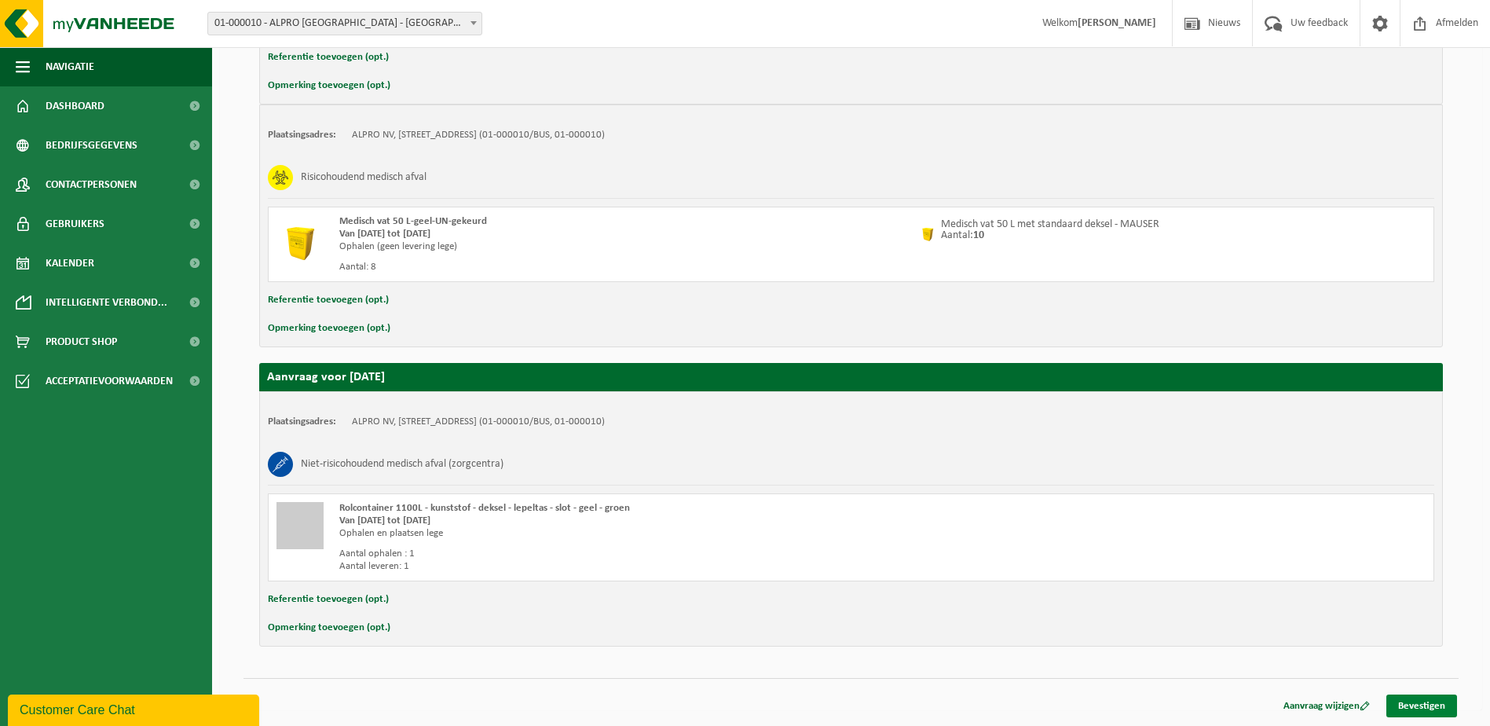
click at [1432, 704] on link "Bevestigen" at bounding box center [1421, 705] width 71 height 23
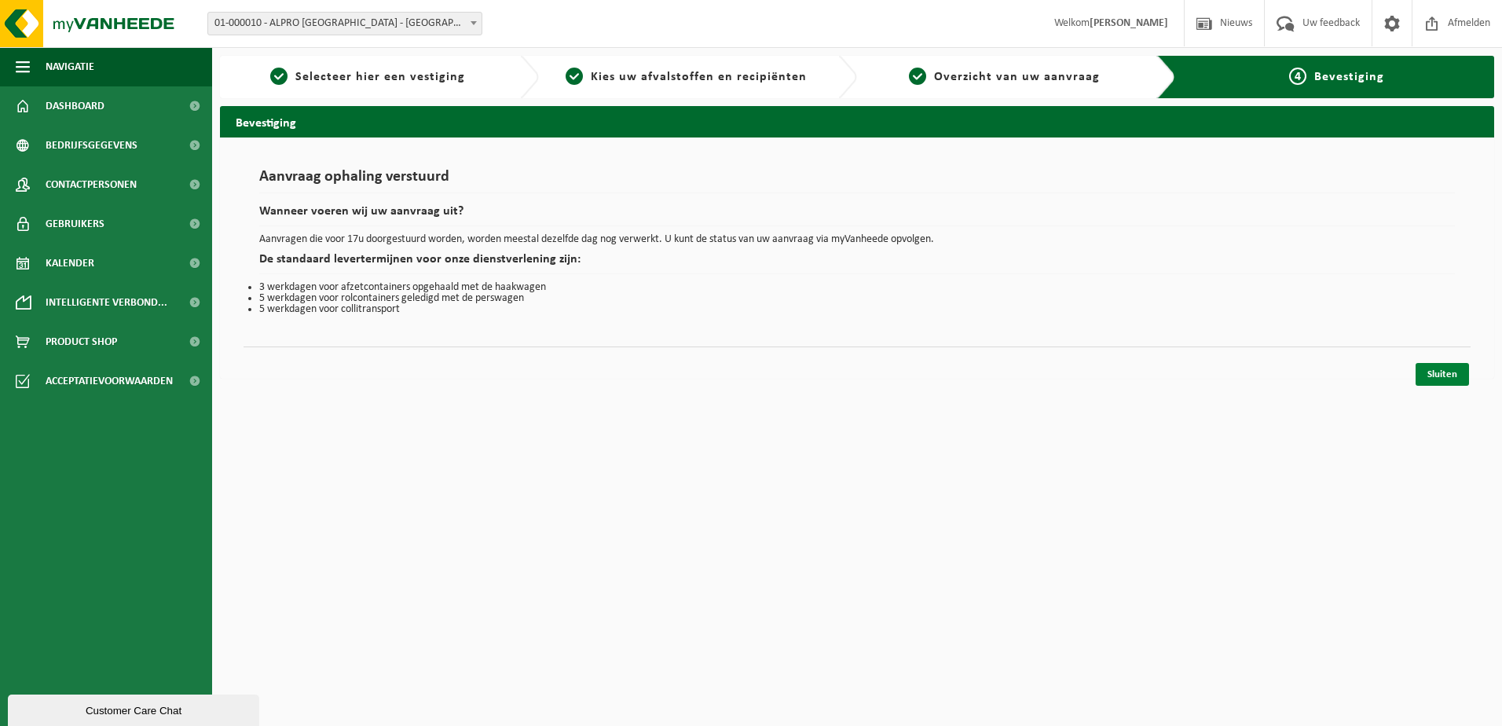
click at [1443, 370] on link "Sluiten" at bounding box center [1441, 374] width 53 height 23
